Goal: Task Accomplishment & Management: Use online tool/utility

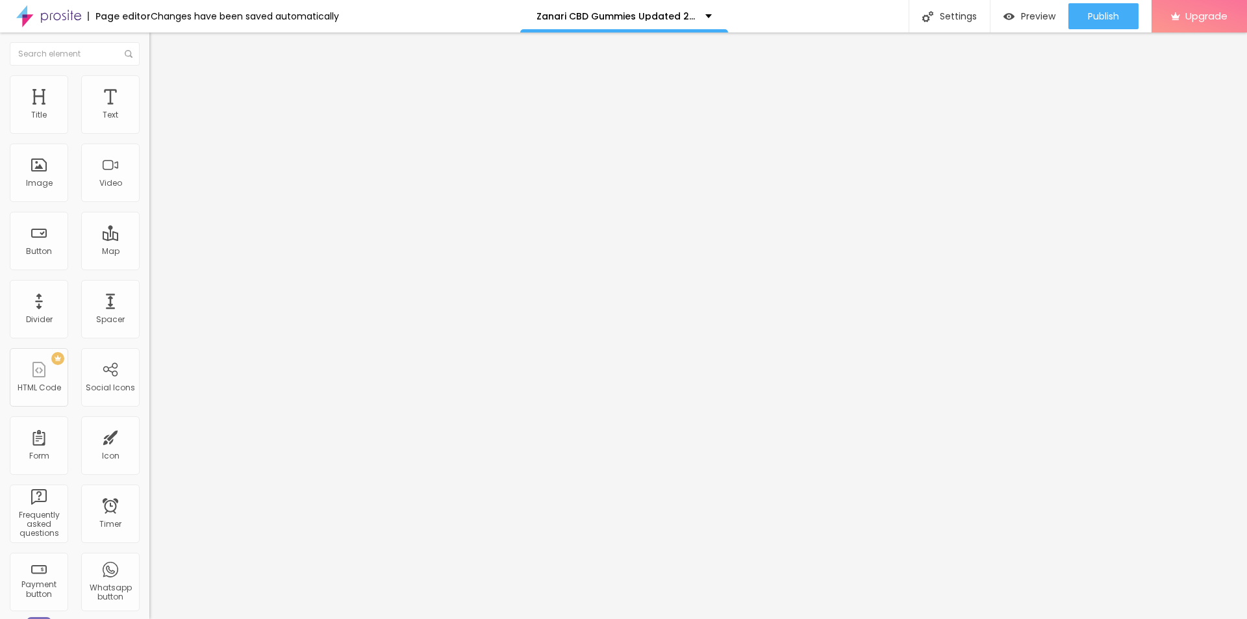
click at [149, 192] on button "button" at bounding box center [158, 186] width 18 height 14
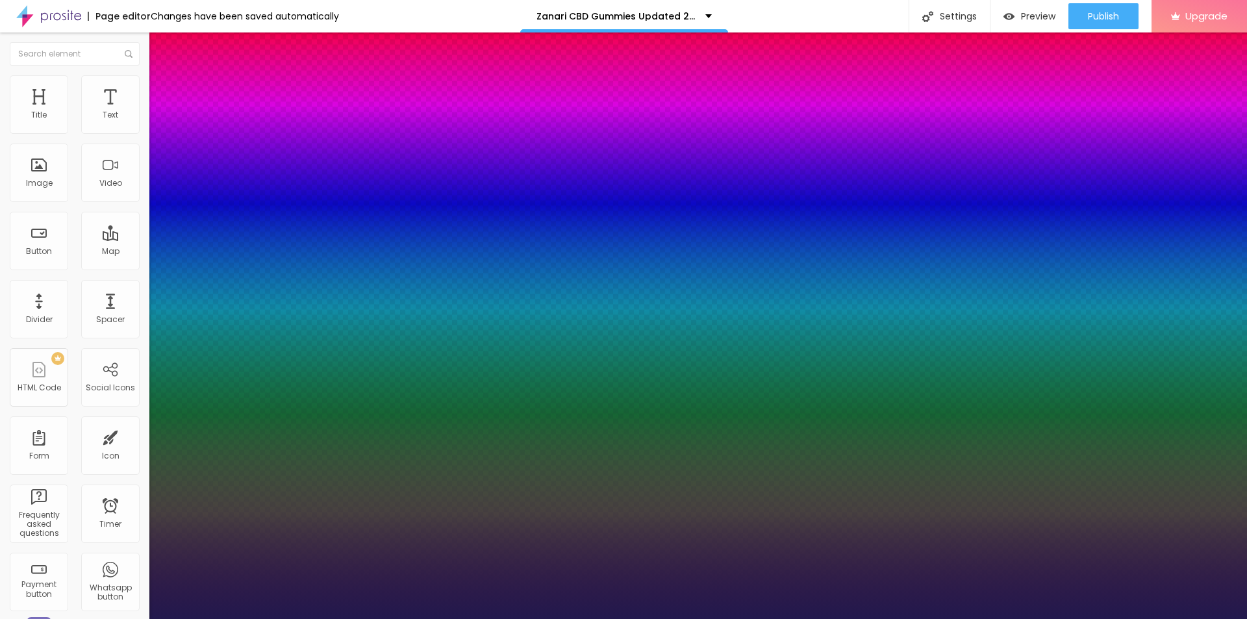
type input "1"
type input "29"
type input "1"
type input "30"
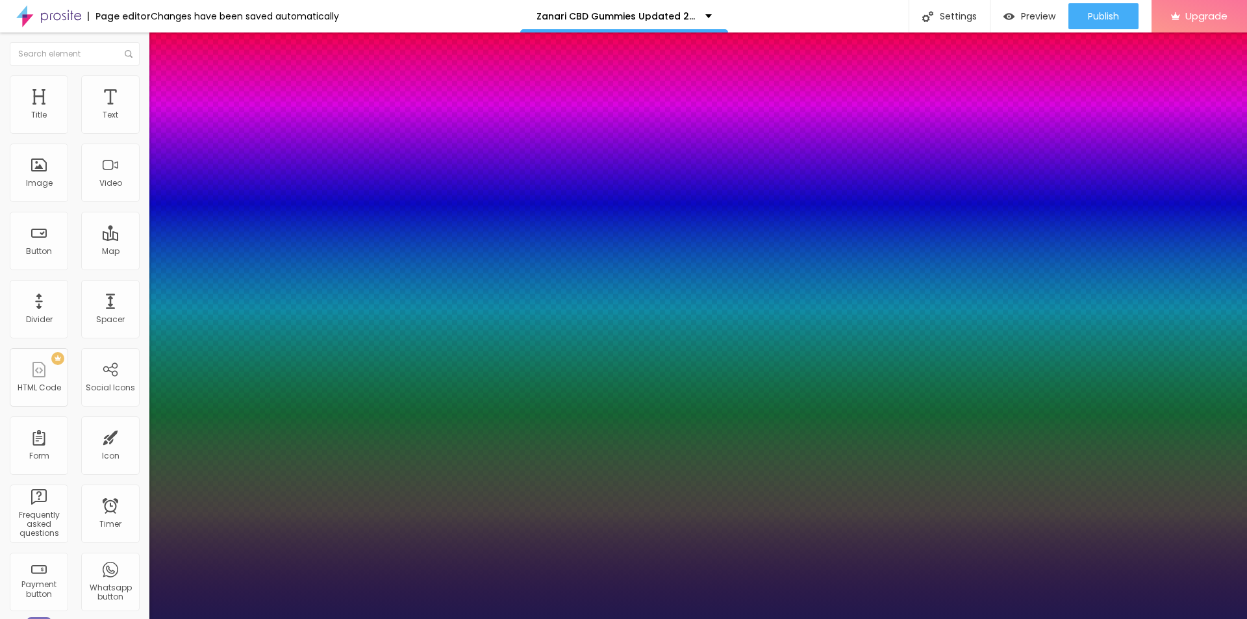
type input "30"
type input "1"
type input "31"
type input "1"
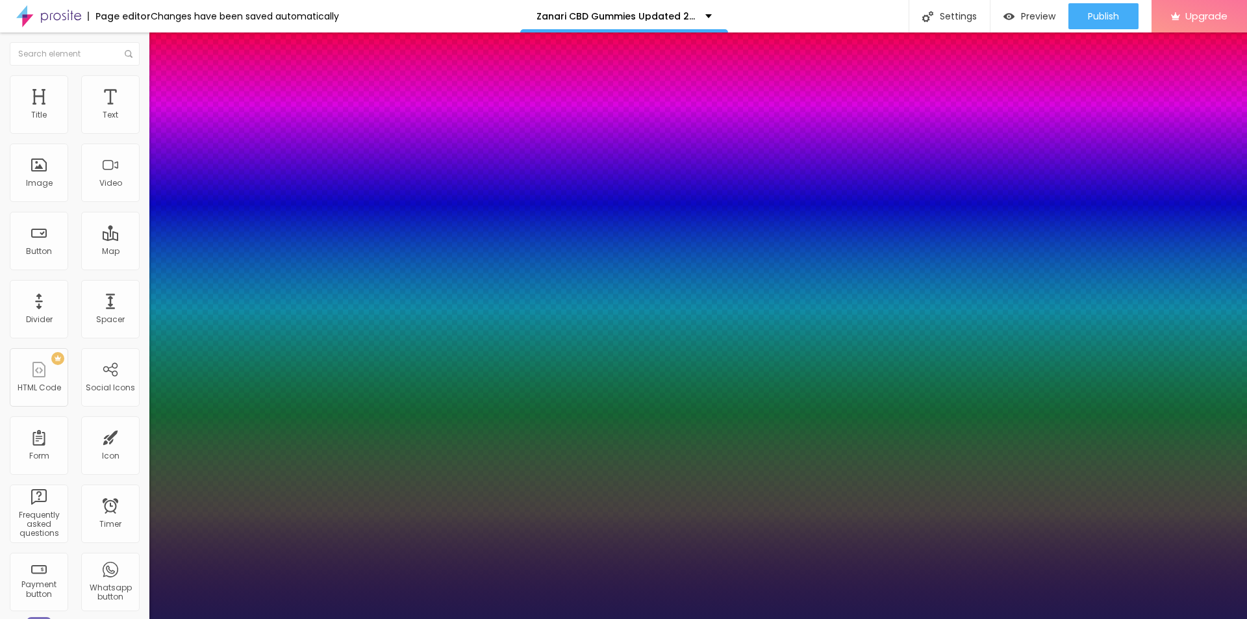
type input "32"
type input "1"
type input "33"
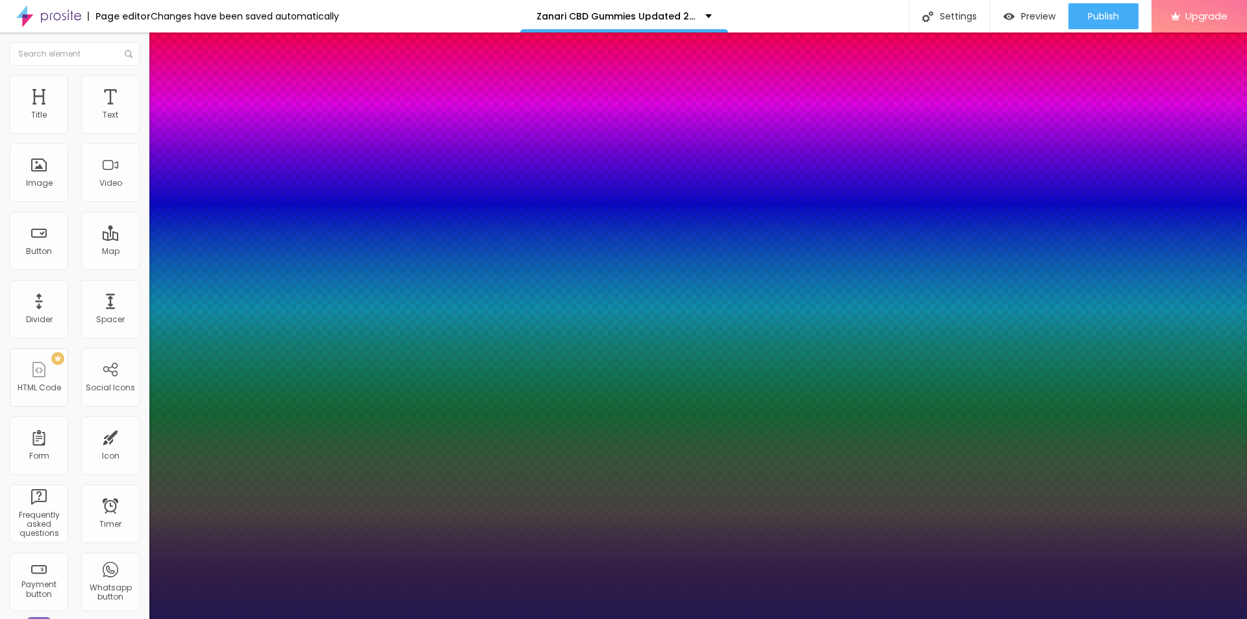
type input "1"
type input "34"
type input "1"
type input "37"
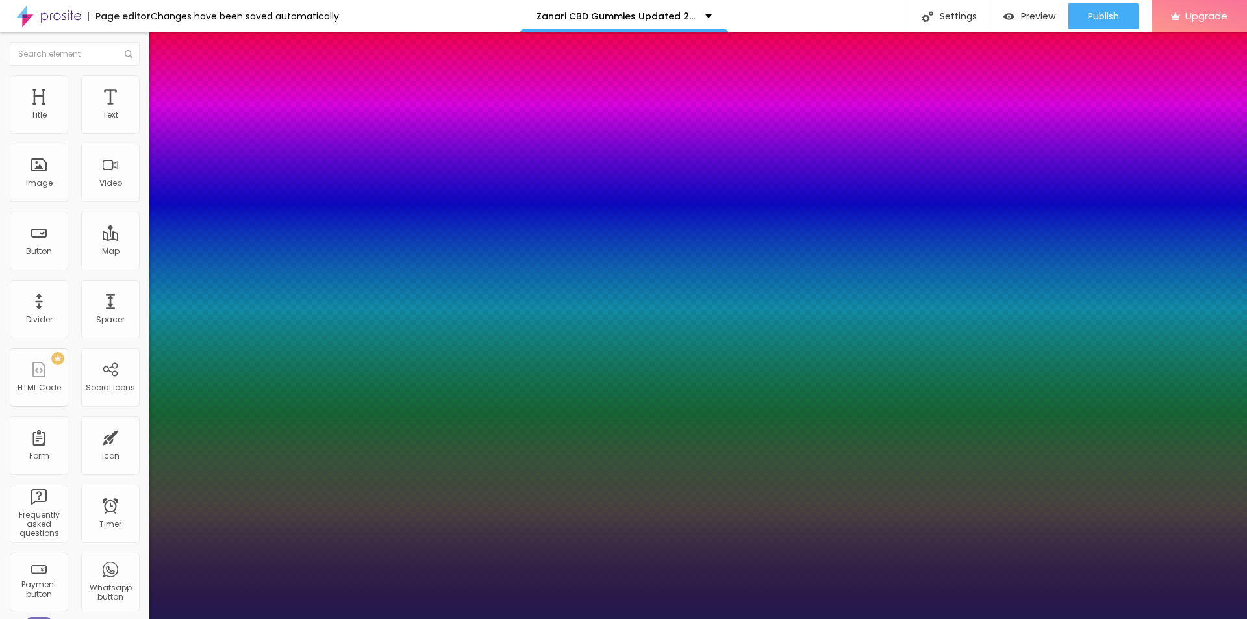
type input "37"
type input "1"
drag, startPoint x: 177, startPoint y: 367, endPoint x: 197, endPoint y: 367, distance: 19.5
type input "37"
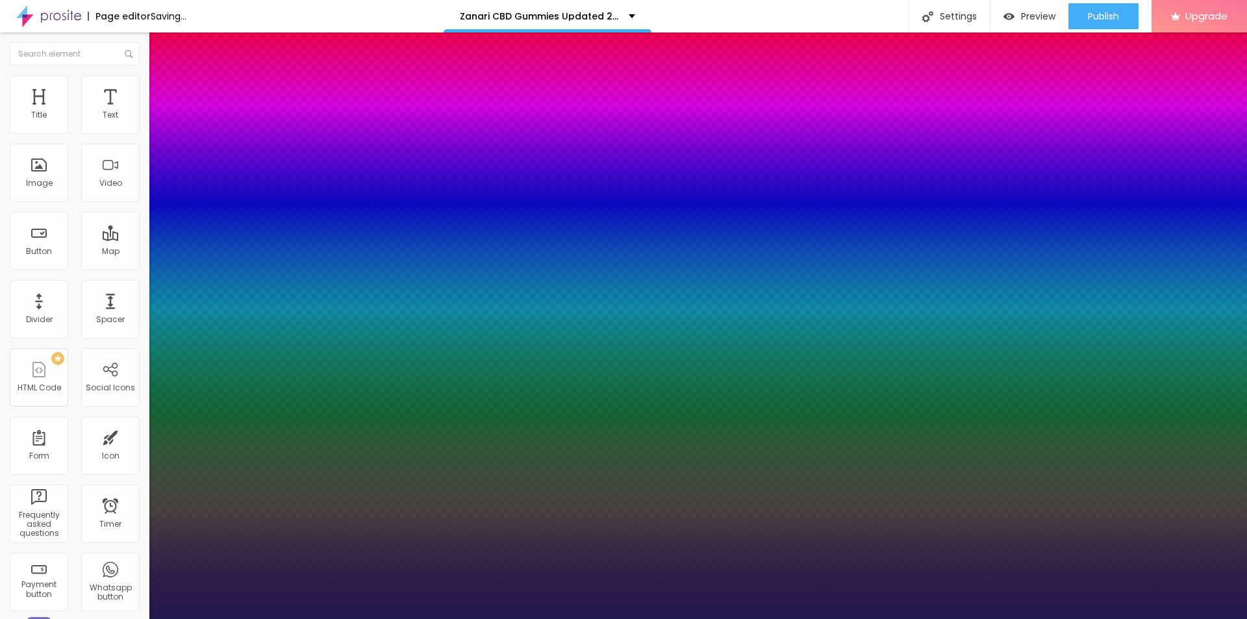
type input "1"
click at [373, 618] on div at bounding box center [623, 619] width 1247 height 0
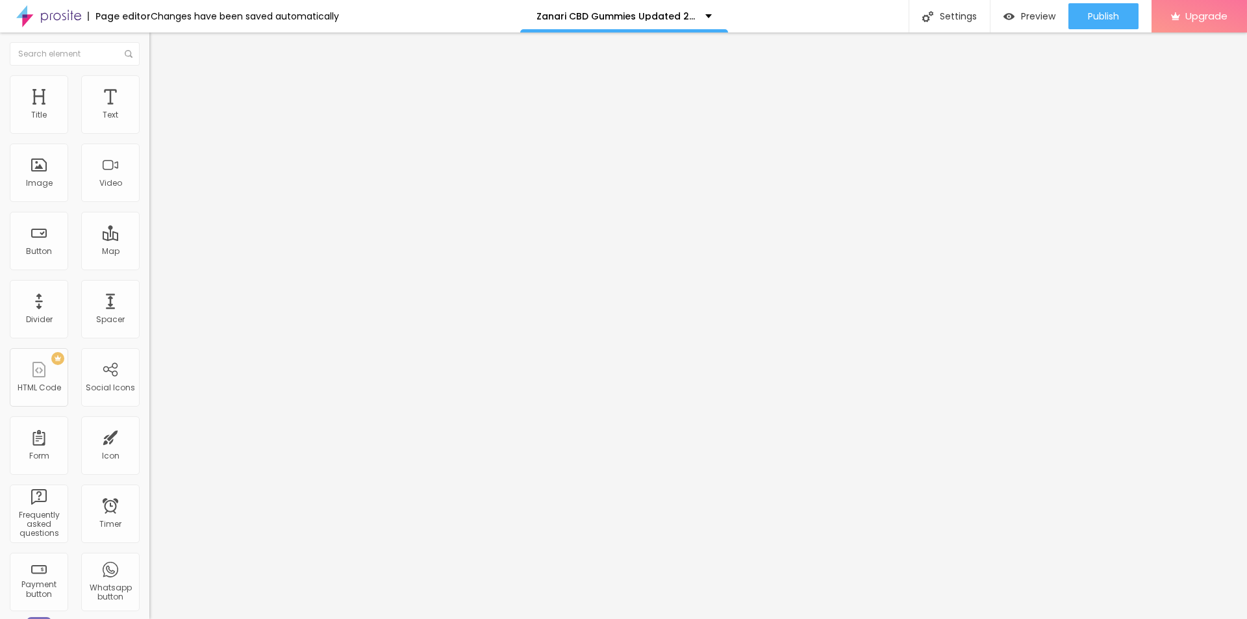
click at [149, 112] on span "Add image" at bounding box center [175, 106] width 53 height 11
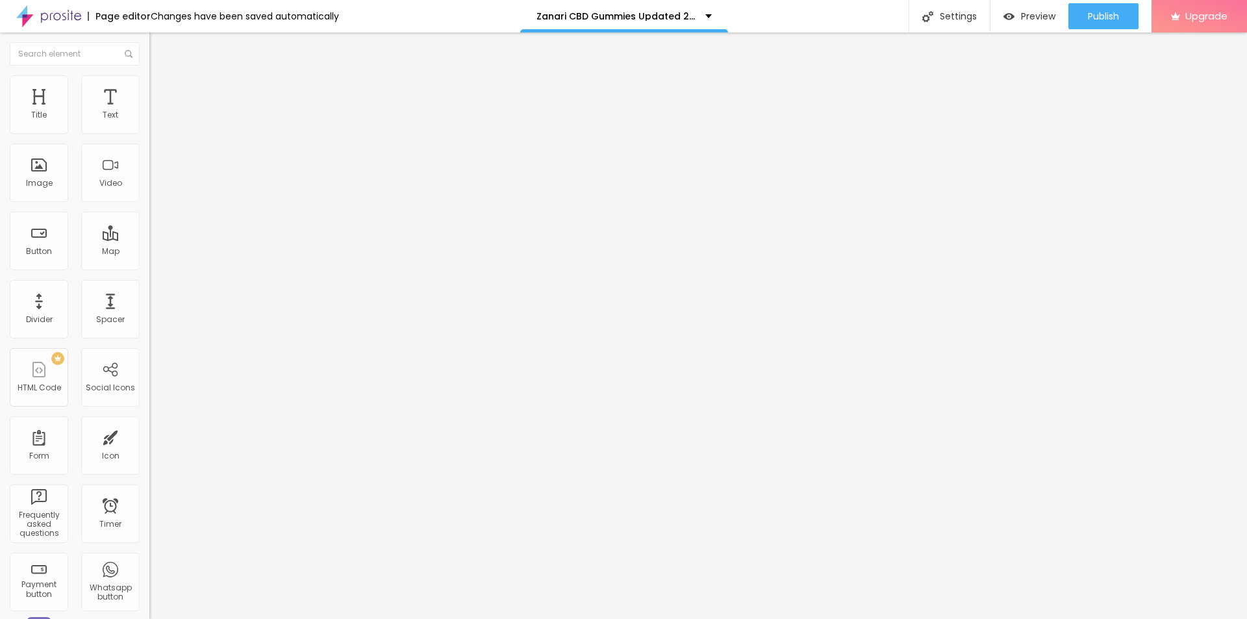
click at [149, 266] on input "https://" at bounding box center [227, 259] width 156 height 13
paste input "[DOMAIN_NAME][URL]"
type input "[URL][DOMAIN_NAME]"
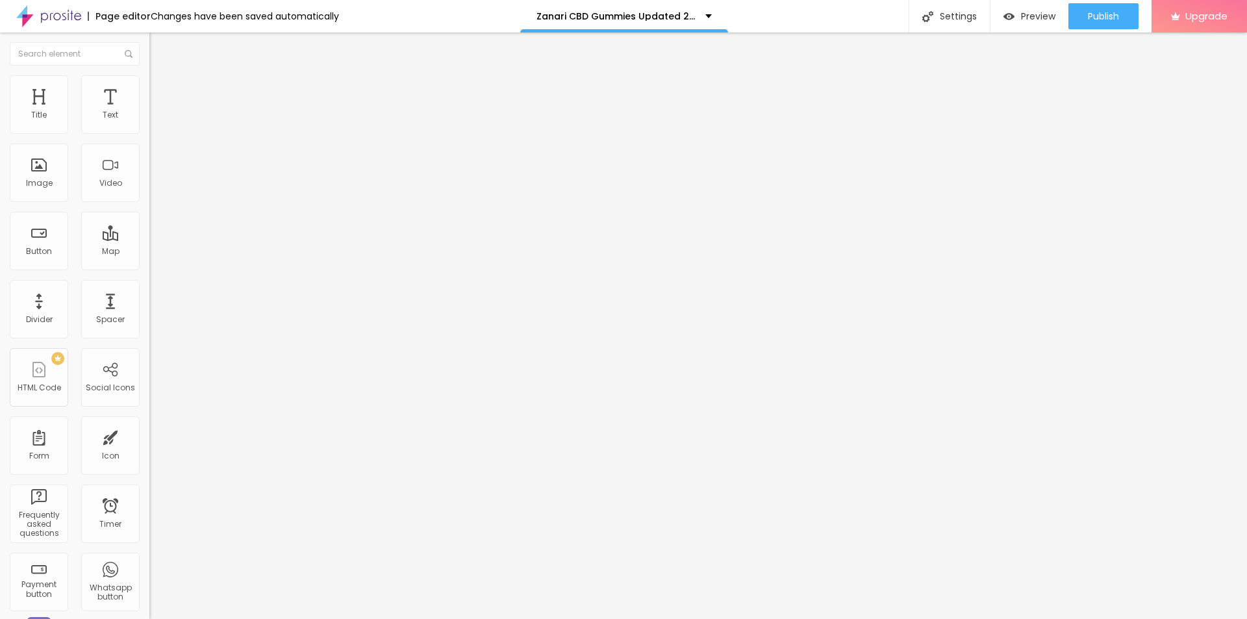
click at [149, 131] on input "text" at bounding box center [227, 124] width 156 height 13
paste input "Zanari CBD Gummies"
type input "Zanari CBD Gummies"
click at [149, 82] on img at bounding box center [155, 81] width 12 height 12
type input "95"
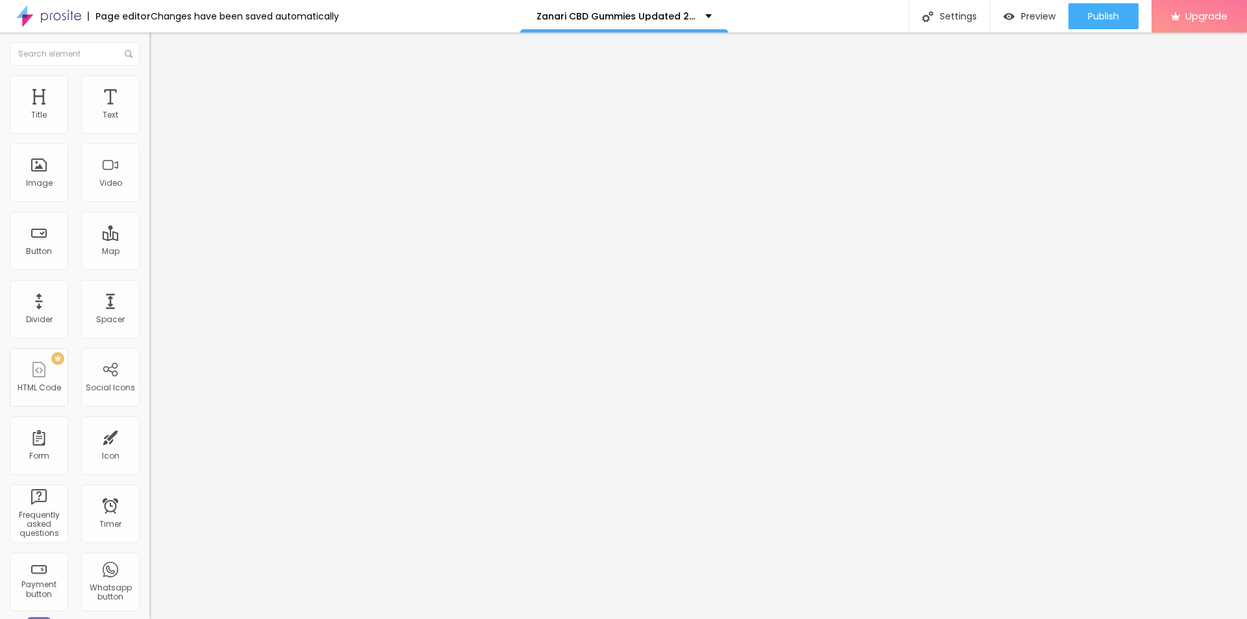
type input "95"
type input "90"
type input "85"
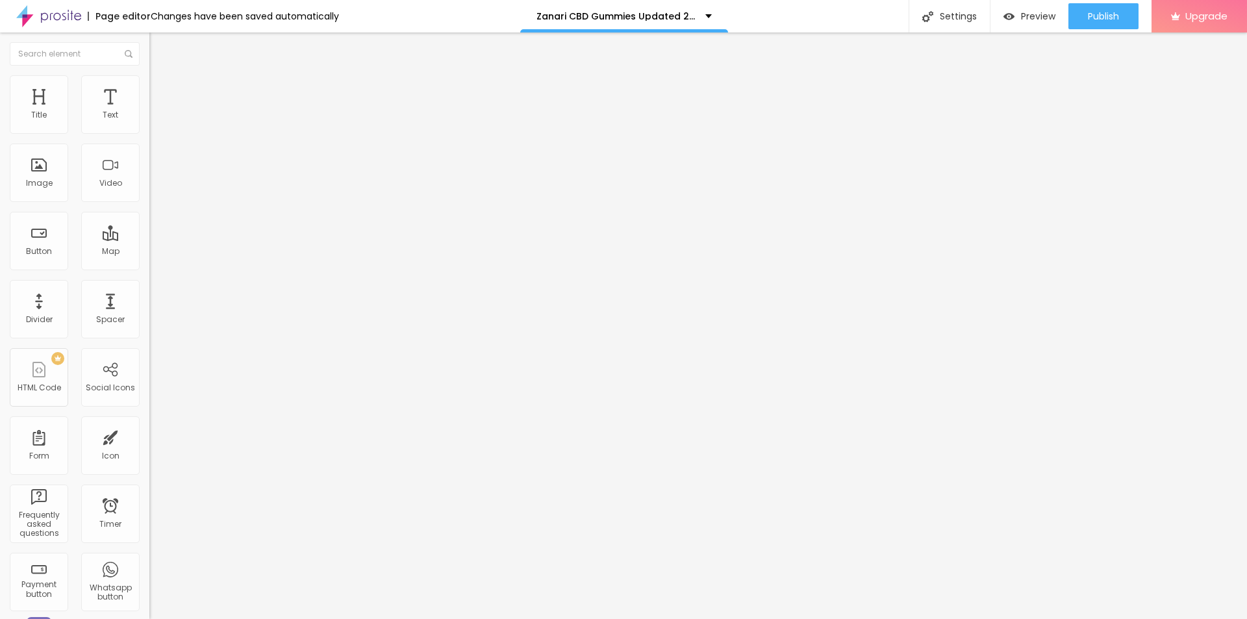
type input "80"
type input "75"
type input "70"
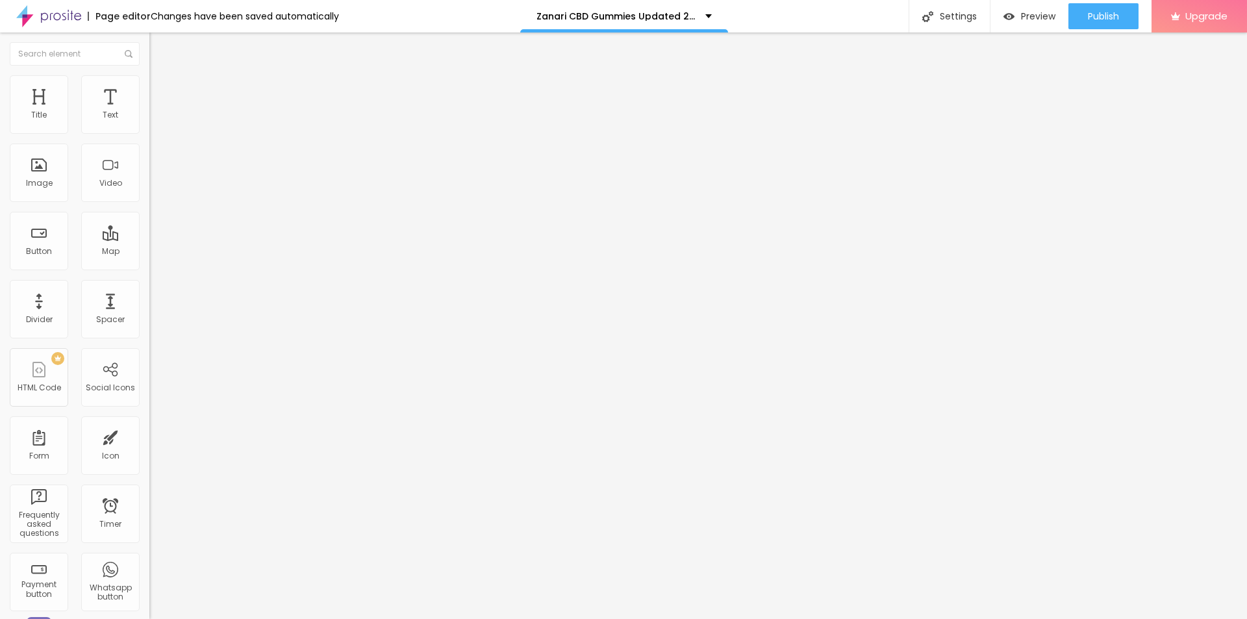
type input "70"
type input "65"
drag, startPoint x: 132, startPoint y: 138, endPoint x: 86, endPoint y: 133, distance: 46.3
type input "65"
click at [149, 133] on input "range" at bounding box center [191, 128] width 84 height 10
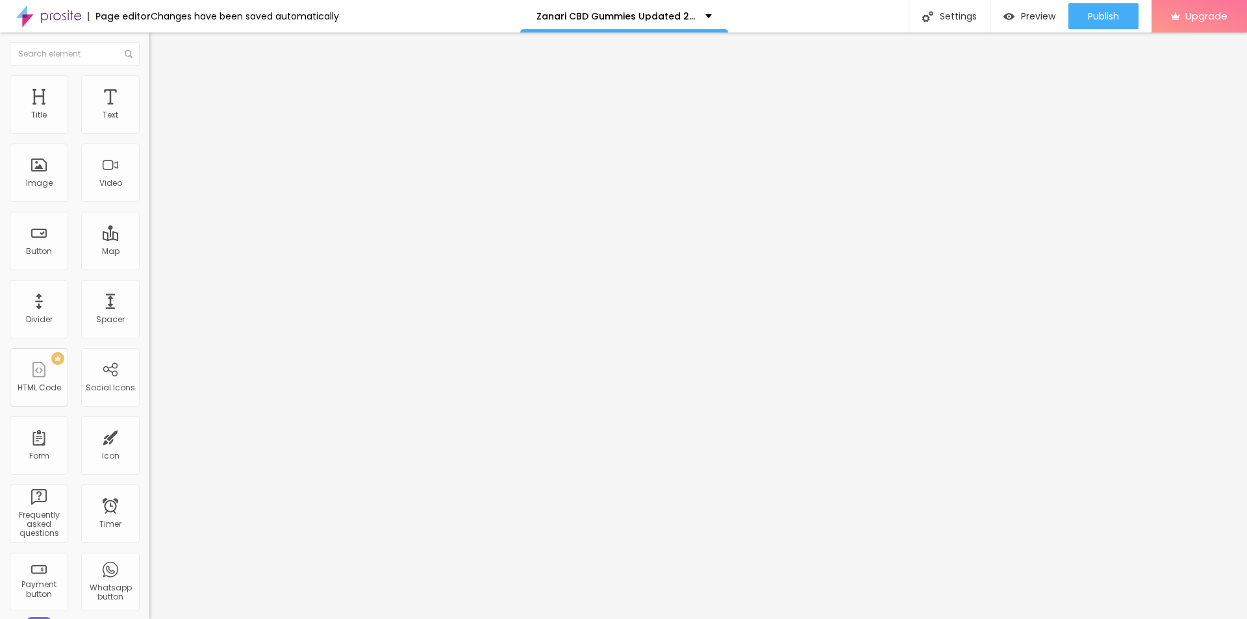
click at [155, 121] on icon "button" at bounding box center [159, 117] width 8 height 8
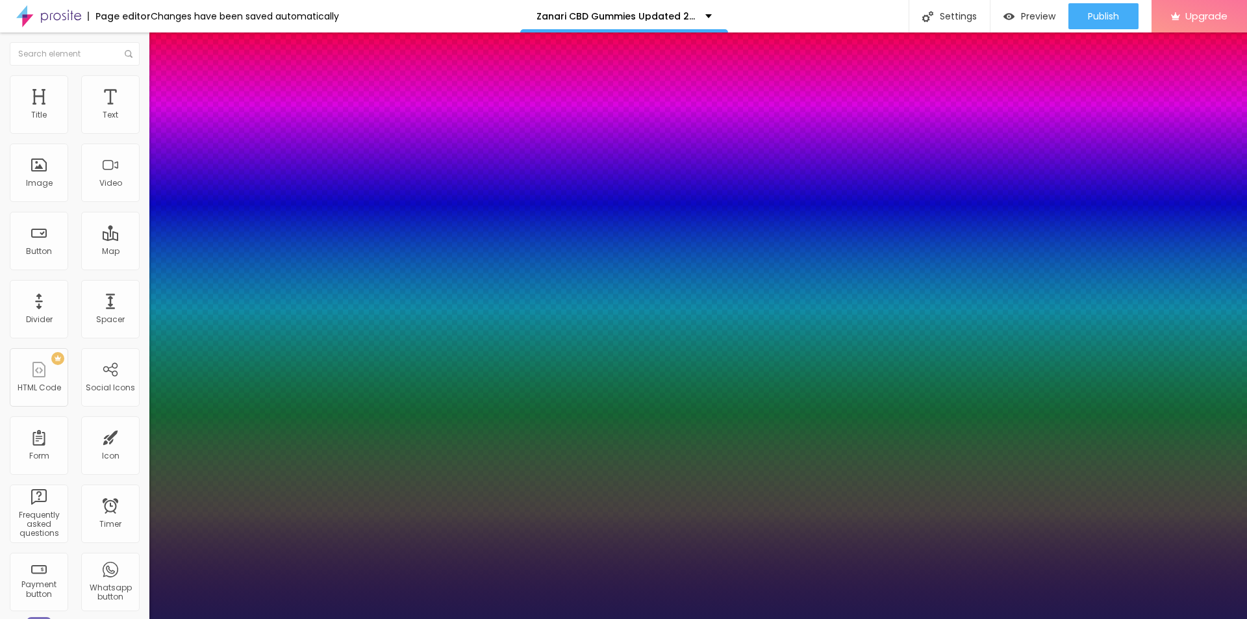
type input "1"
type input "13"
type input "1"
type input "15"
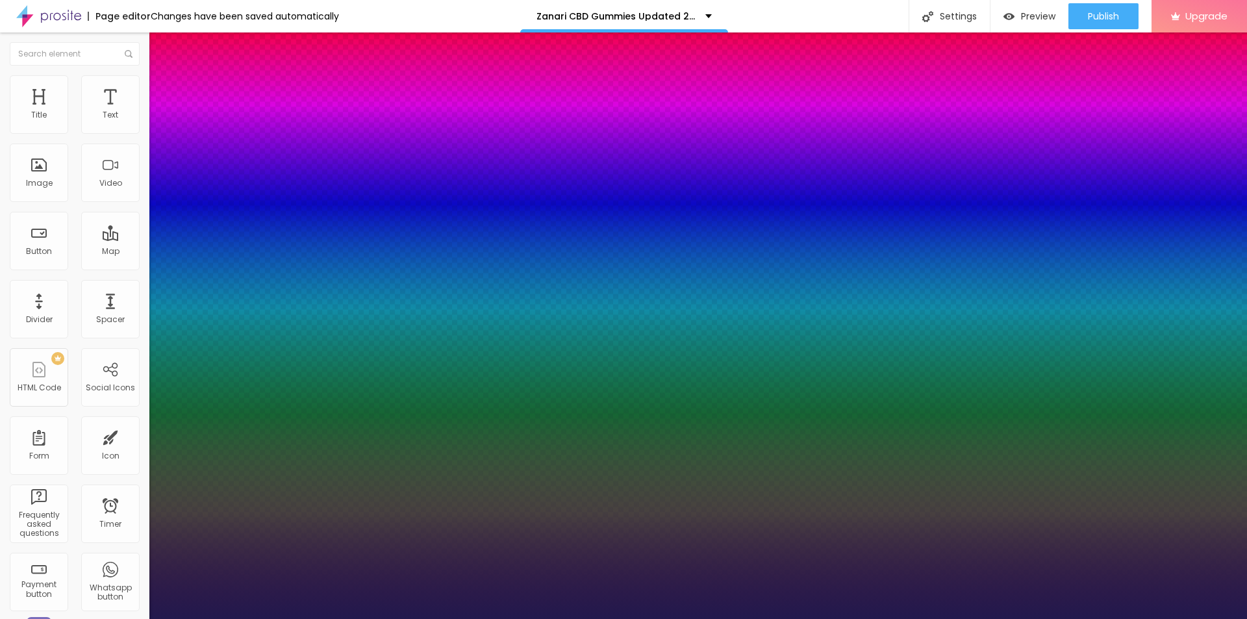
type input "15"
type input "1"
type input "18"
type input "1"
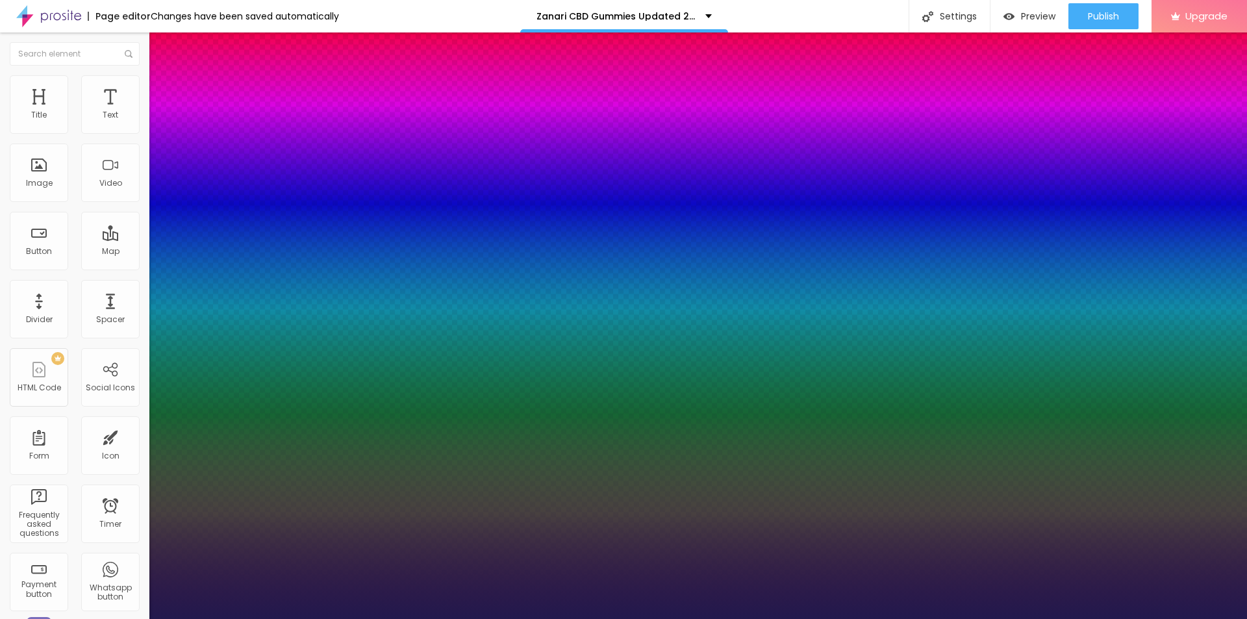
type input "19"
type input "1"
type input "22"
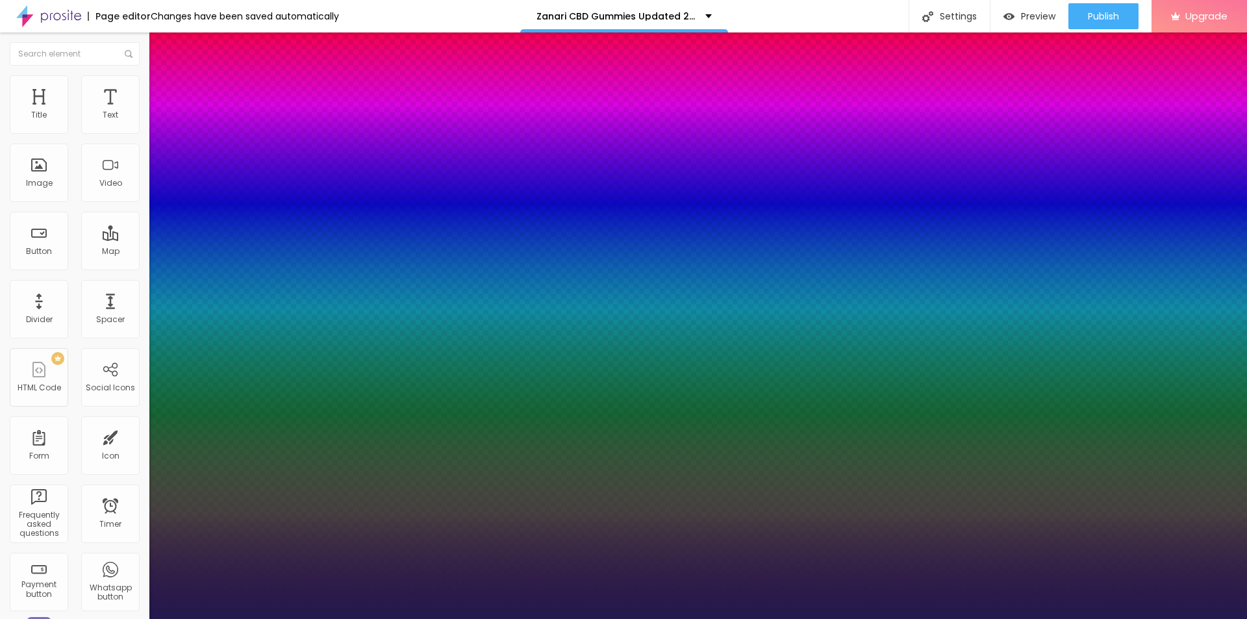
type input "1"
type input "21"
type input "1"
type input "20"
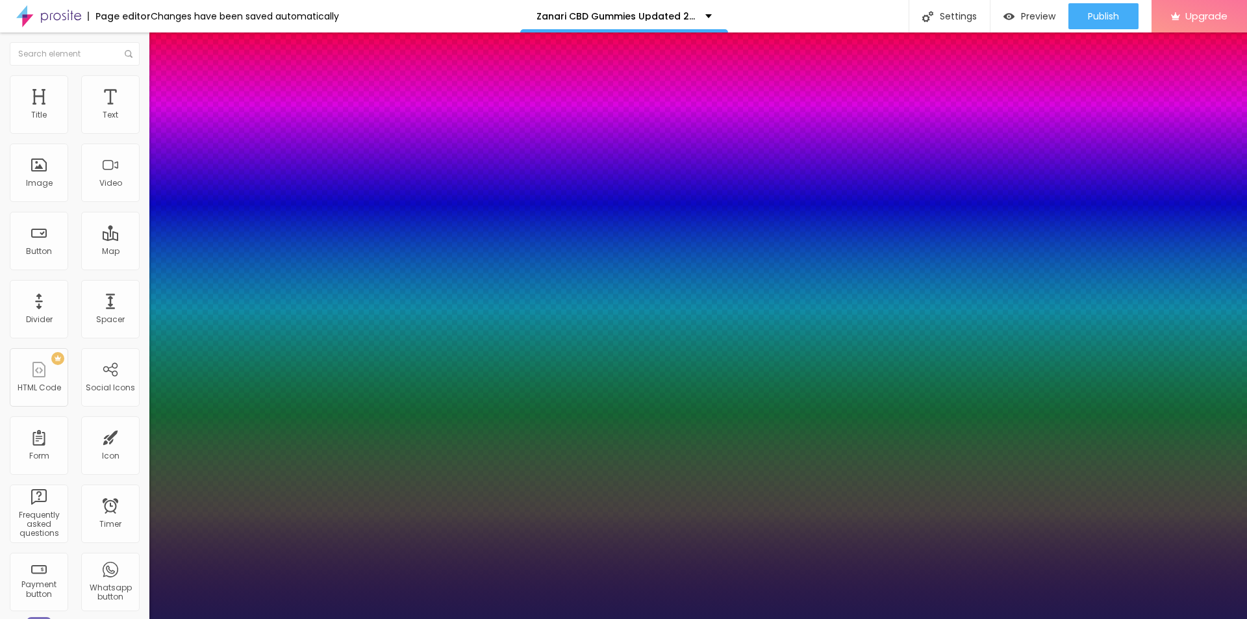
type input "20"
type input "1"
type input "19"
type input "1"
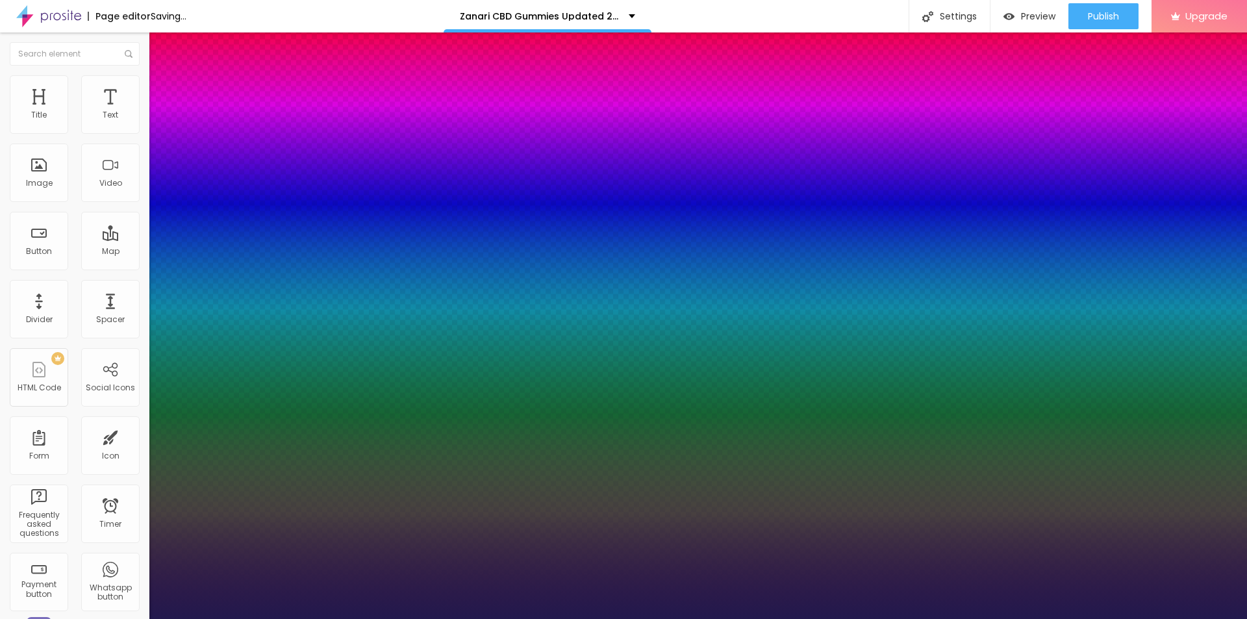
type input "20"
type input "1"
drag, startPoint x: 172, startPoint y: 220, endPoint x: 179, endPoint y: 223, distance: 7.6
type input "20"
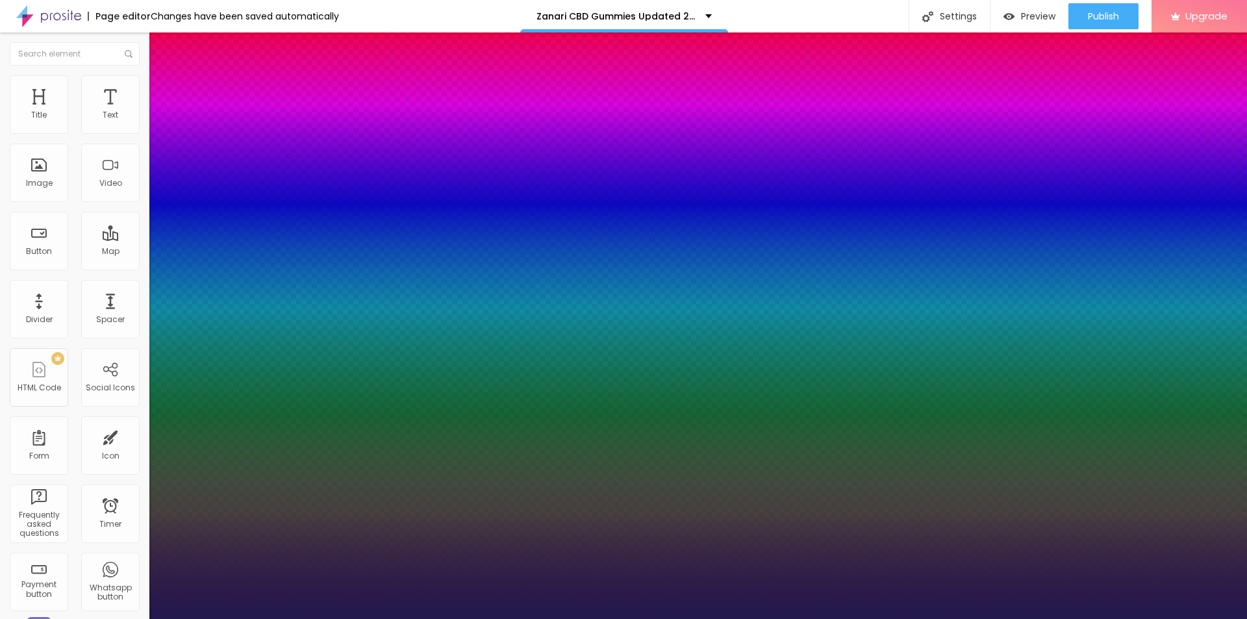
click at [1109, 618] on div at bounding box center [623, 619] width 1247 height 0
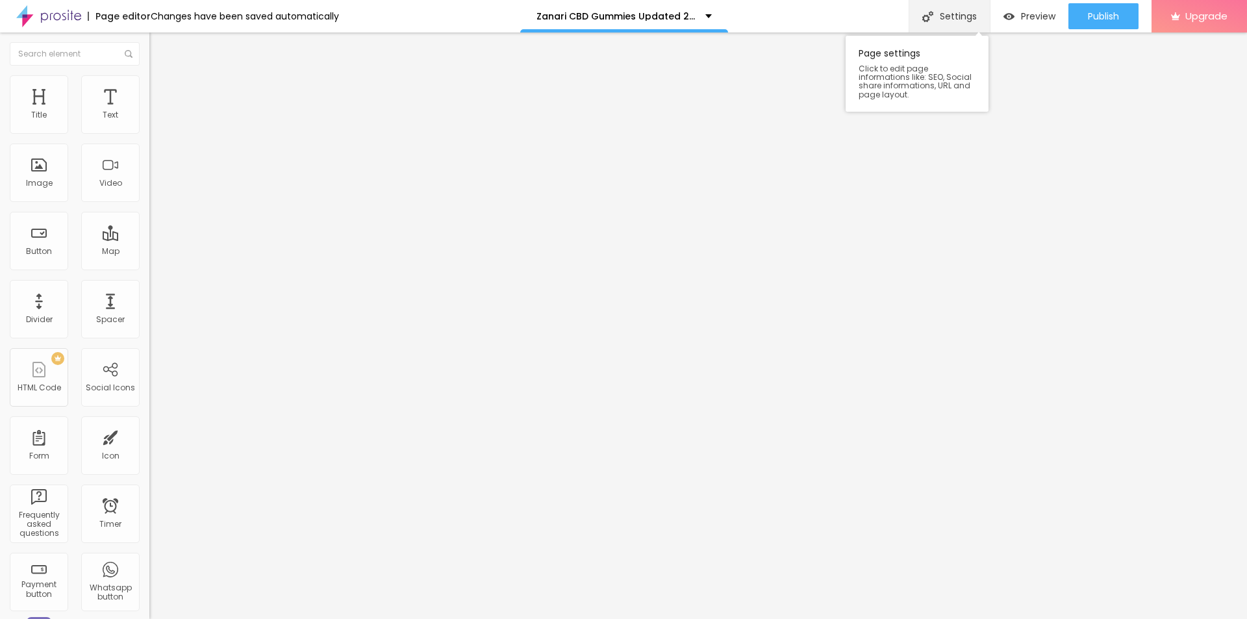
click at [949, 20] on div "Settings" at bounding box center [949, 16] width 81 height 32
drag, startPoint x: 574, startPoint y: 298, endPoint x: 568, endPoint y: 308, distance: 11.4
paste input "Zanari CBD [DEMOGRAPHIC_DATA][MEDICAL_DATA] Gummies"
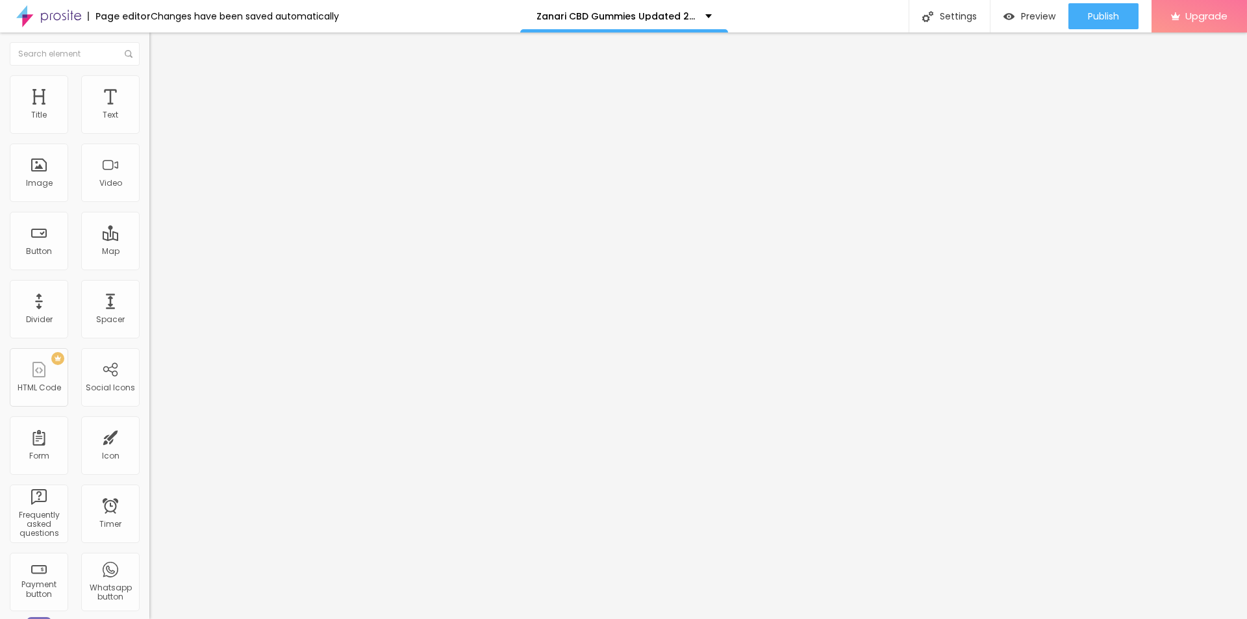
paste input "Reviews Amazon For Sale Where To Buy?"
type input "Zanari CBD [DEMOGRAPHIC_DATA][MEDICAL_DATA] Gummies Reviews Amazon For Sale Whe…"
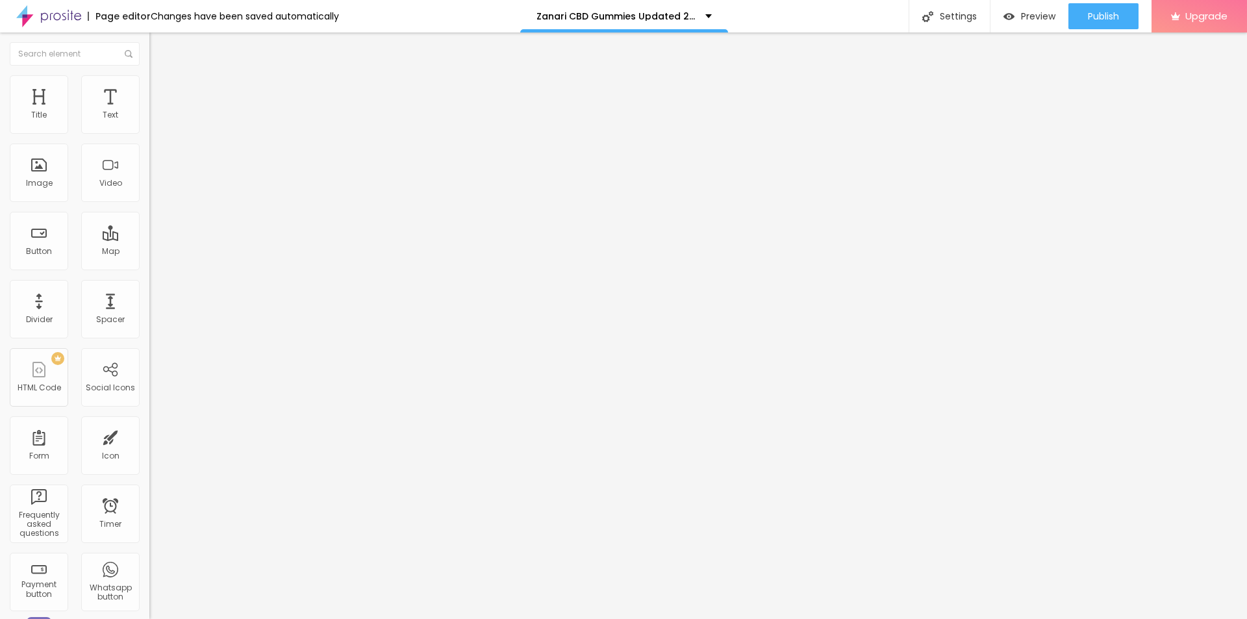
paste textarea "🌿 Zanari CBD Gummies – Your natural solution for stress relief, anxiety reducti…"
type textarea "🌿 Zanari CBD Gummies – Your natural solution for stress relief, anxiety reducti…"
drag, startPoint x: 690, startPoint y: 313, endPoint x: 468, endPoint y: 315, distance: 222.8
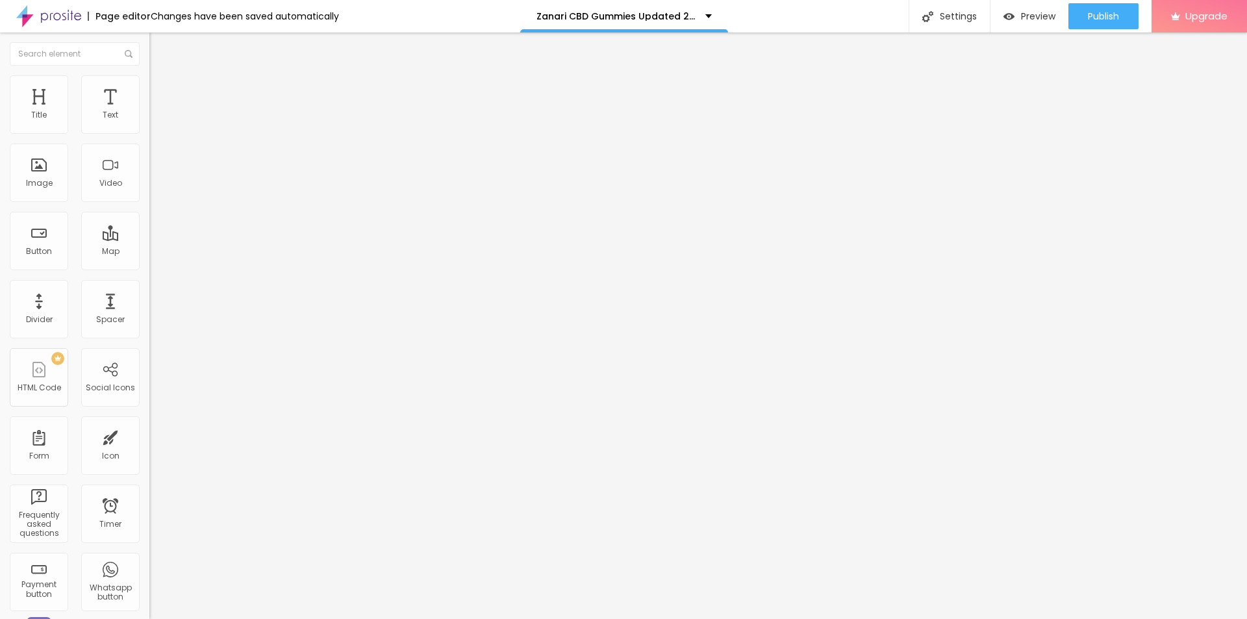
paste textarea "Zanari CBD [DEMOGRAPHIC_DATA][MEDICAL_DATA] Gummies"
type textarea "Zanari CBD [DEMOGRAPHIC_DATA][MEDICAL_DATA] Gummies"
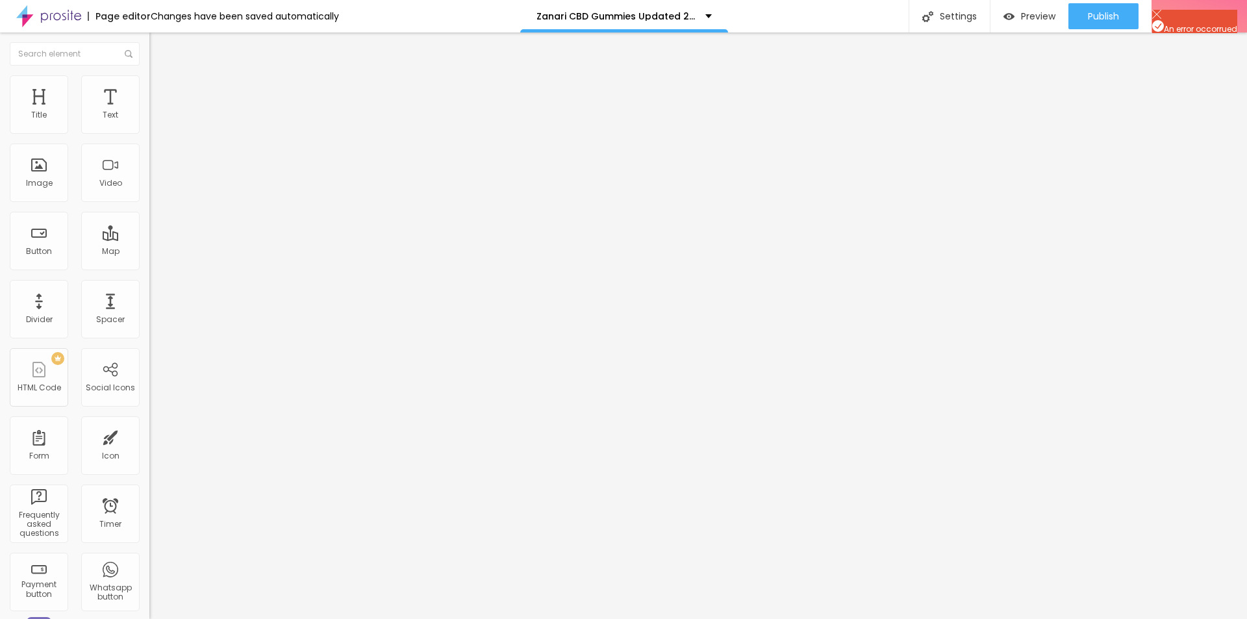
scroll to position [0, 0]
type textarea "Zanari CBD Gummies – Your natural solution for stress relief, anxiety reduction…"
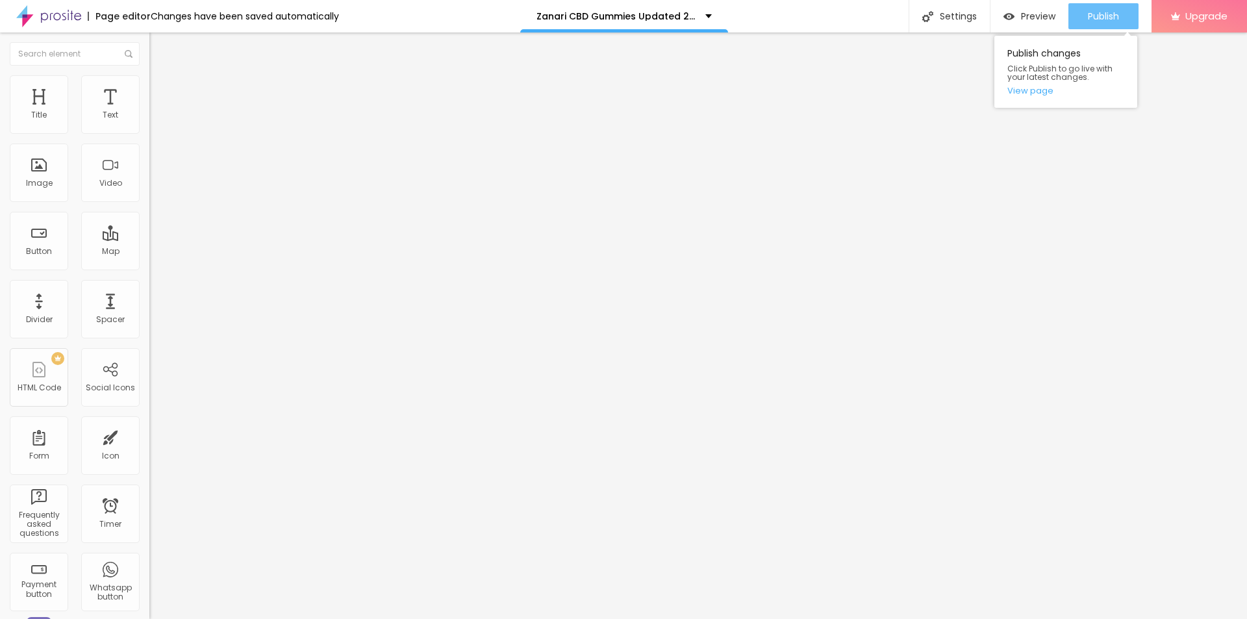
click at [1113, 14] on span "Publish" at bounding box center [1103, 16] width 31 height 10
click at [1030, 88] on link "View page" at bounding box center [1065, 90] width 117 height 8
